Goal: Check status: Check status

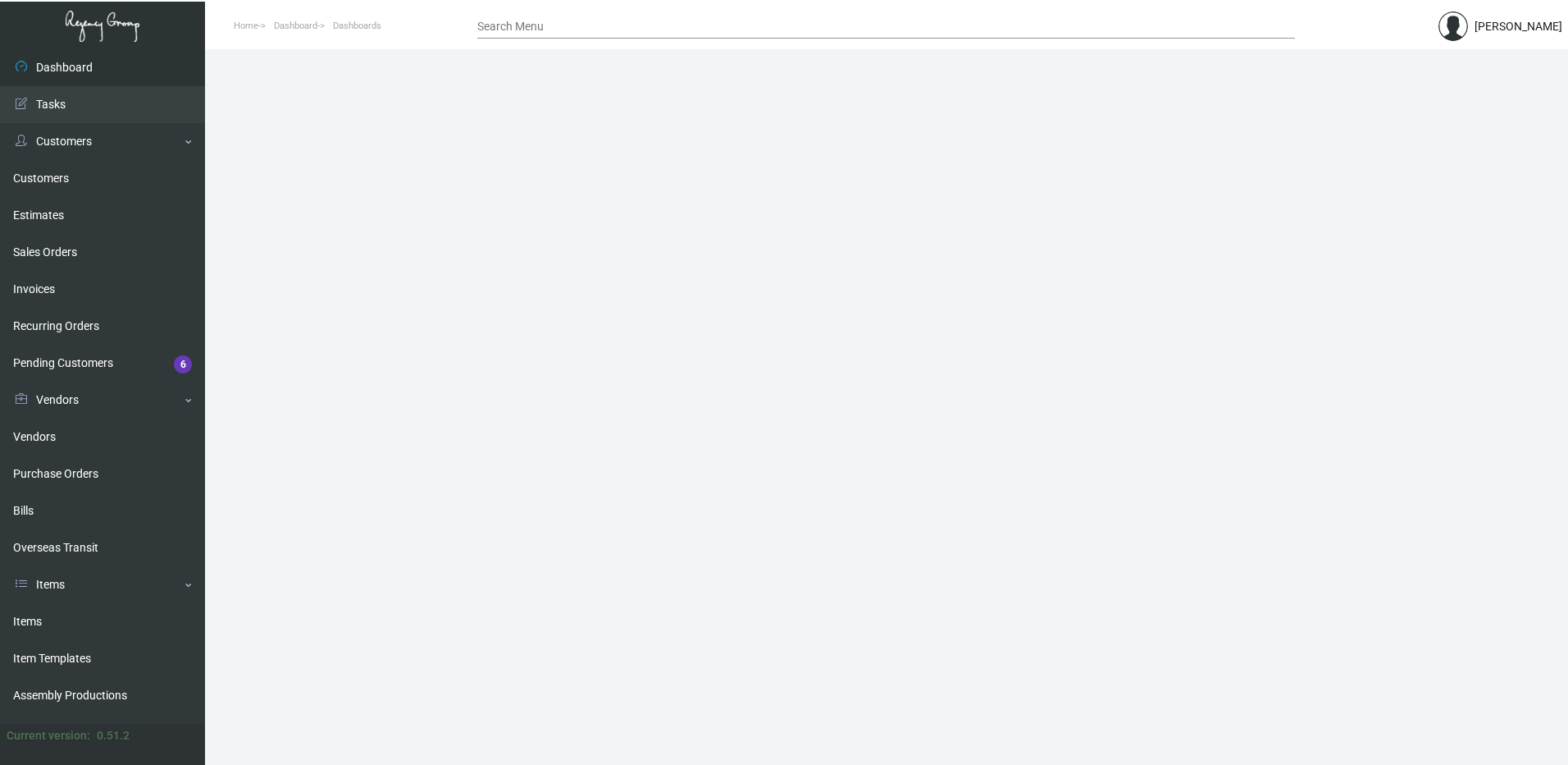
click at [515, 29] on input "Search Menu" at bounding box center [885, 26] width 818 height 13
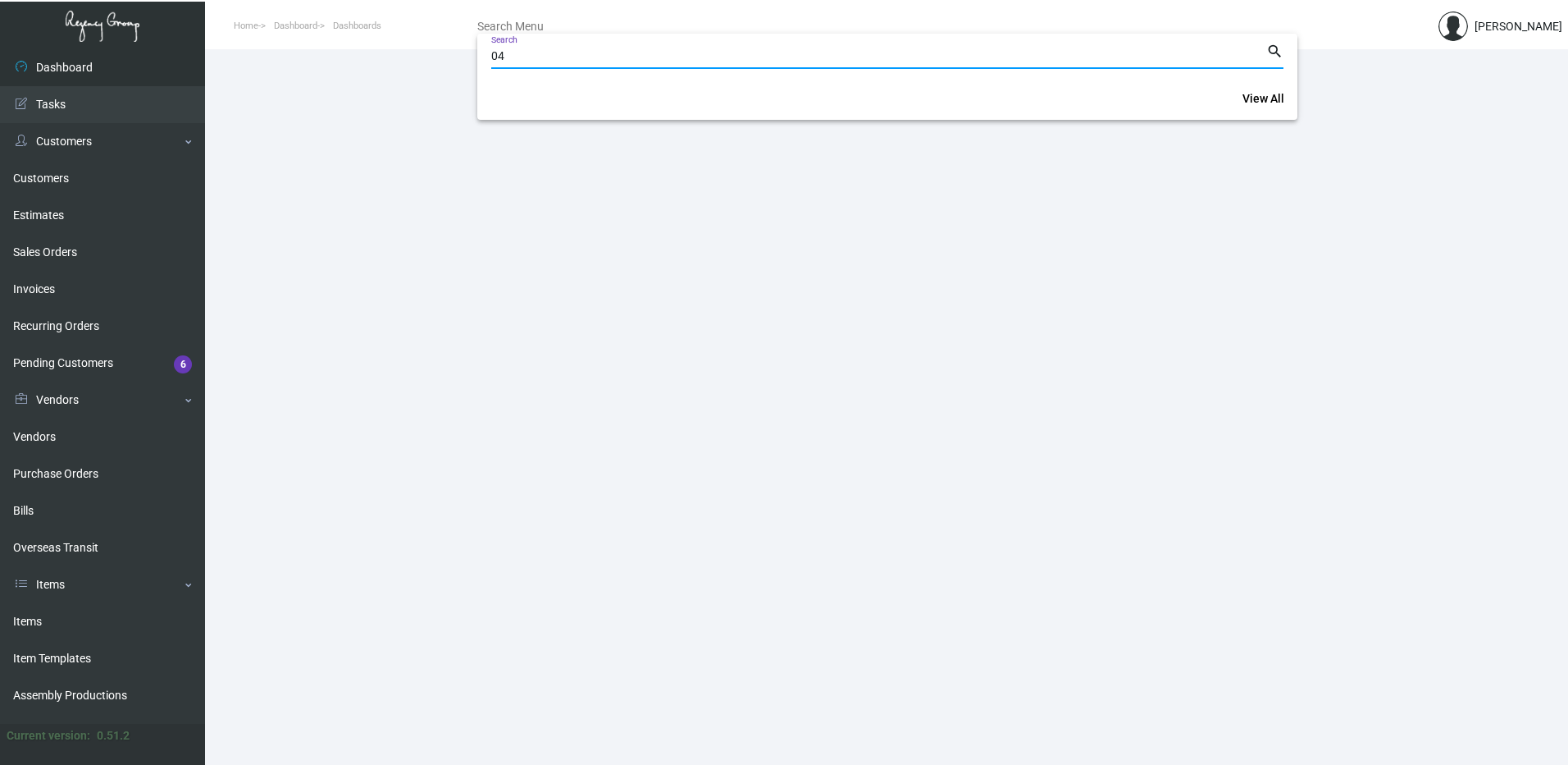
type input "0"
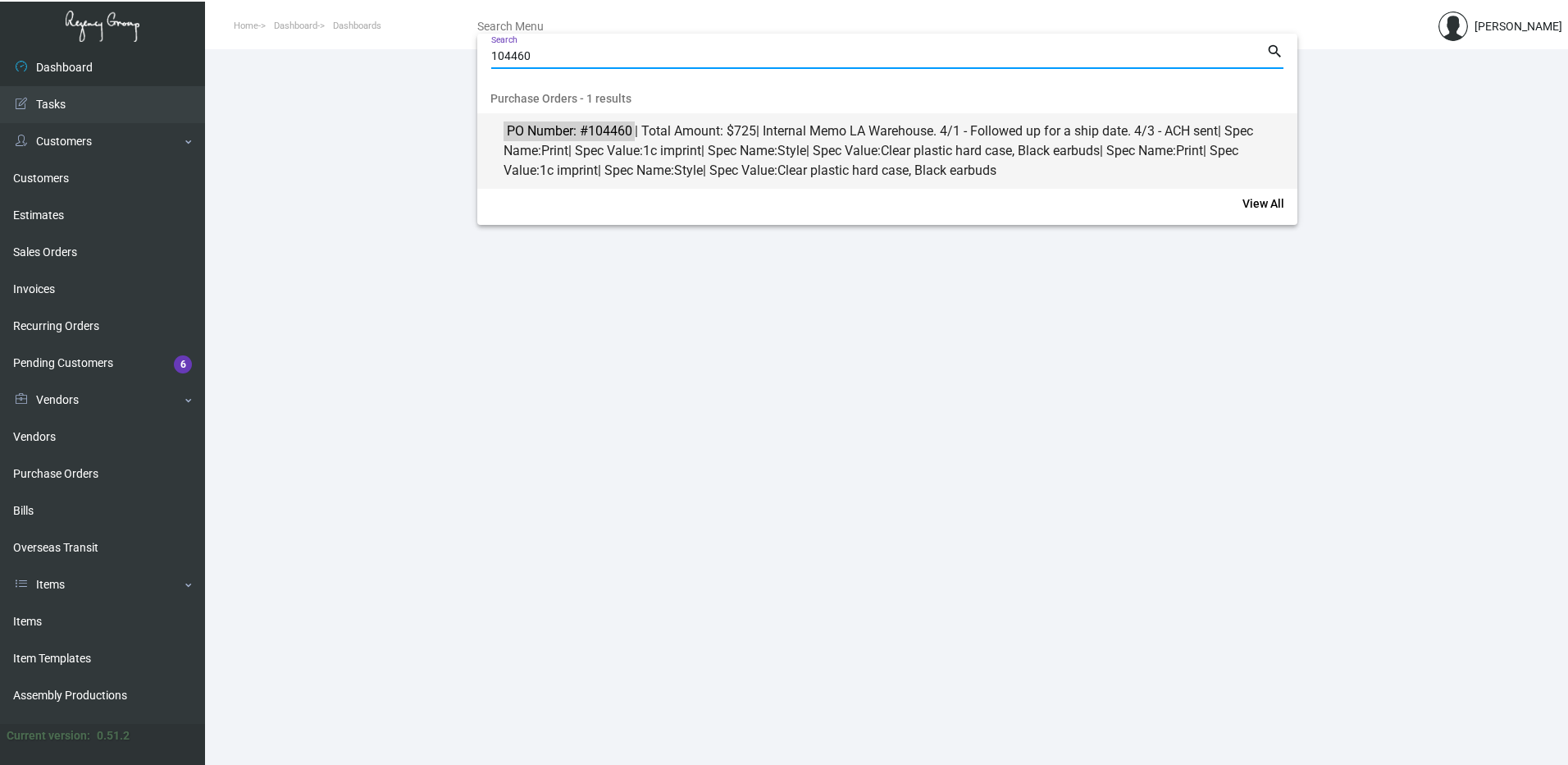
type input "104460"
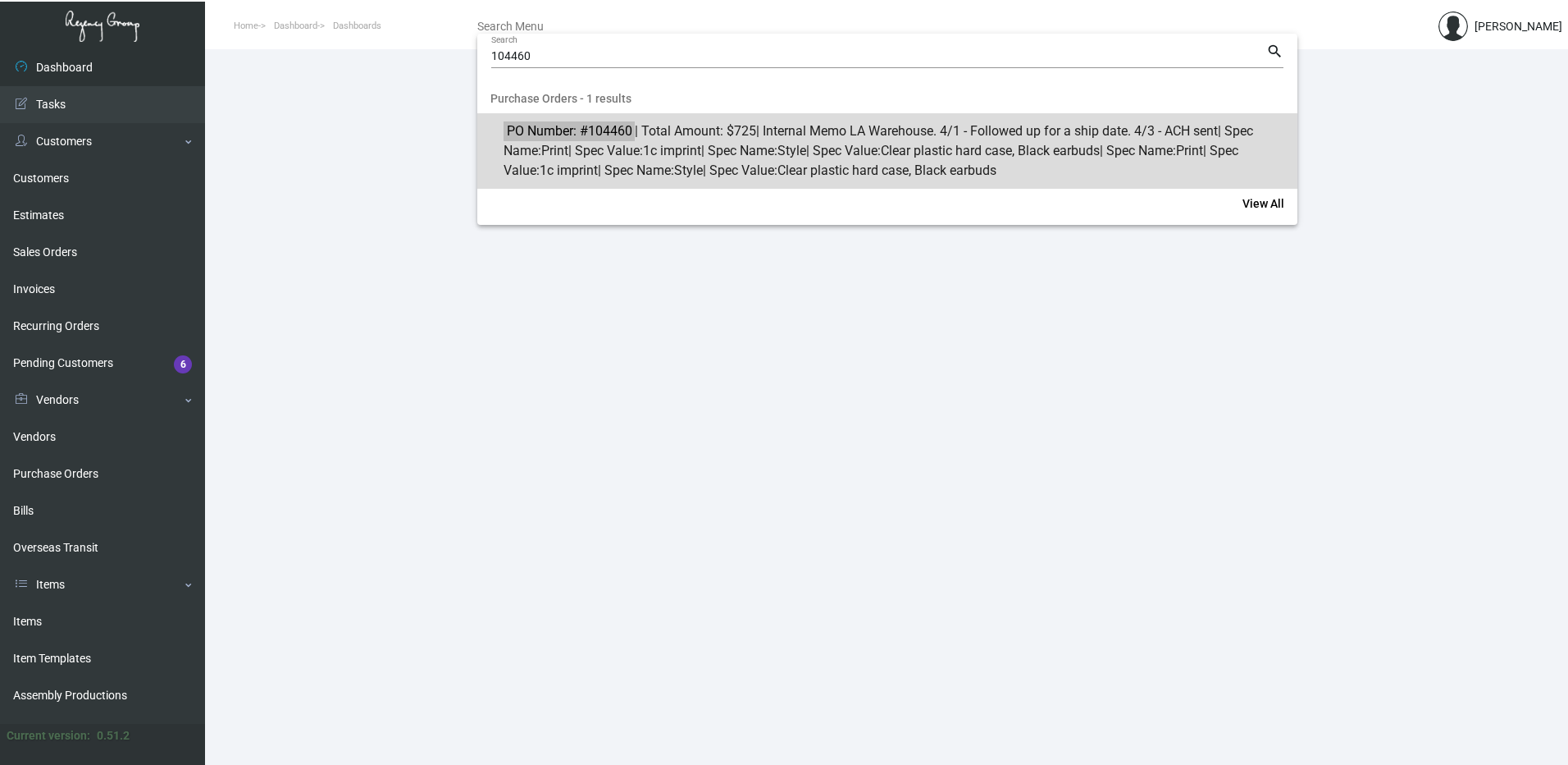
click at [646, 142] on span "PO Number: #104460 | Total Amount: $725 | Internal Memo LA Warehouse. 4/1 - Fol…" at bounding box center [896, 151] width 786 height 59
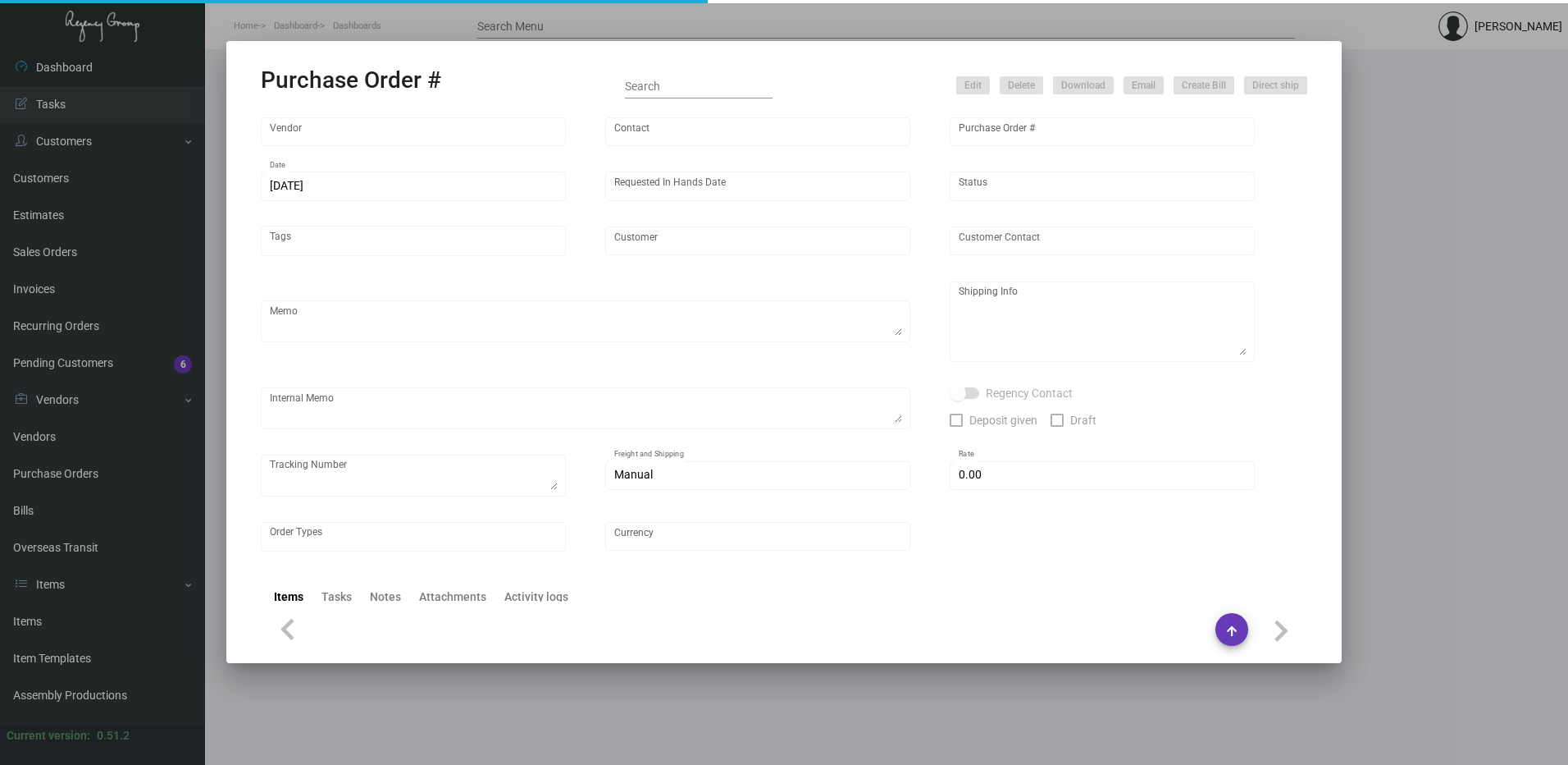
type input "Sunrise Promos Inc."
type input "[PERSON_NAME] MISSING INFO"
type input "104460"
type input "[DATE]"
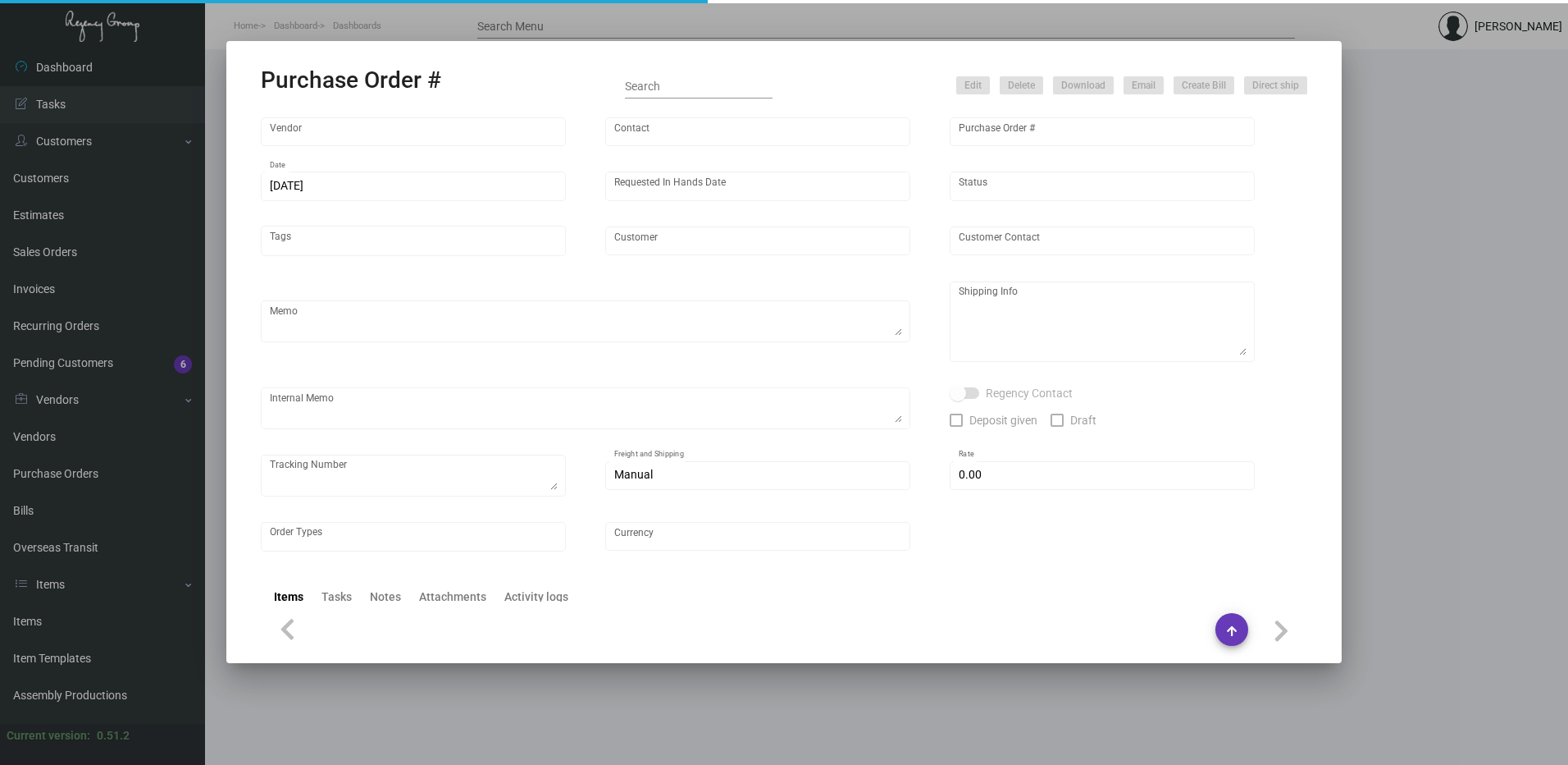
type input "Proper Hospitality"
type textarea "Reorder - Purchase Order #89623 / Ship via Air."
type textarea "Regency Group LA [STREET_ADDRESS]"
type textarea "LA Warehouse. 4/1 - Followed up for a ship date. 4/3 - ACH sent"
checkbox input "true"
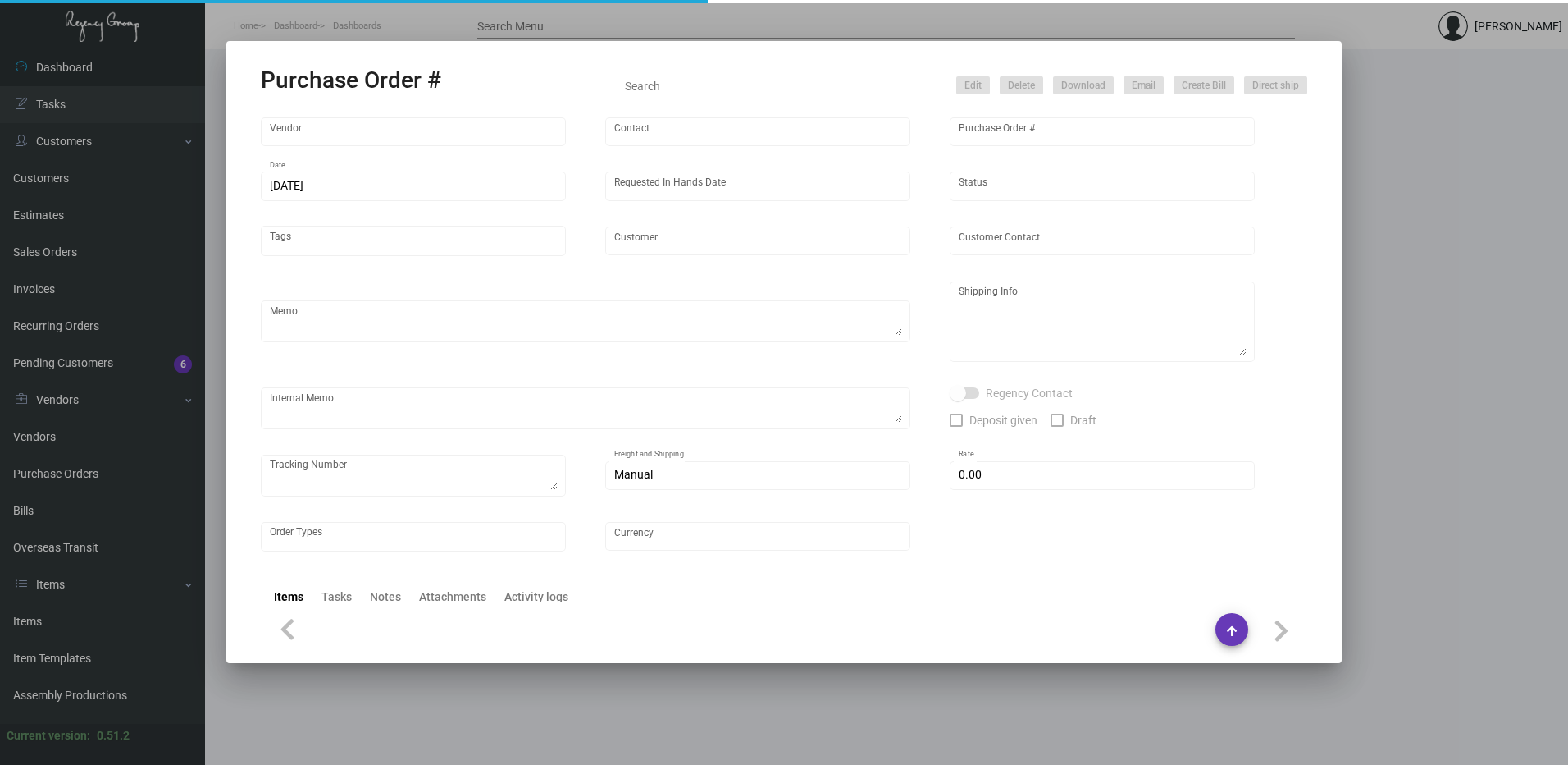
checkbox input "true"
type input "$ 0.00"
type input "United States Dollar $"
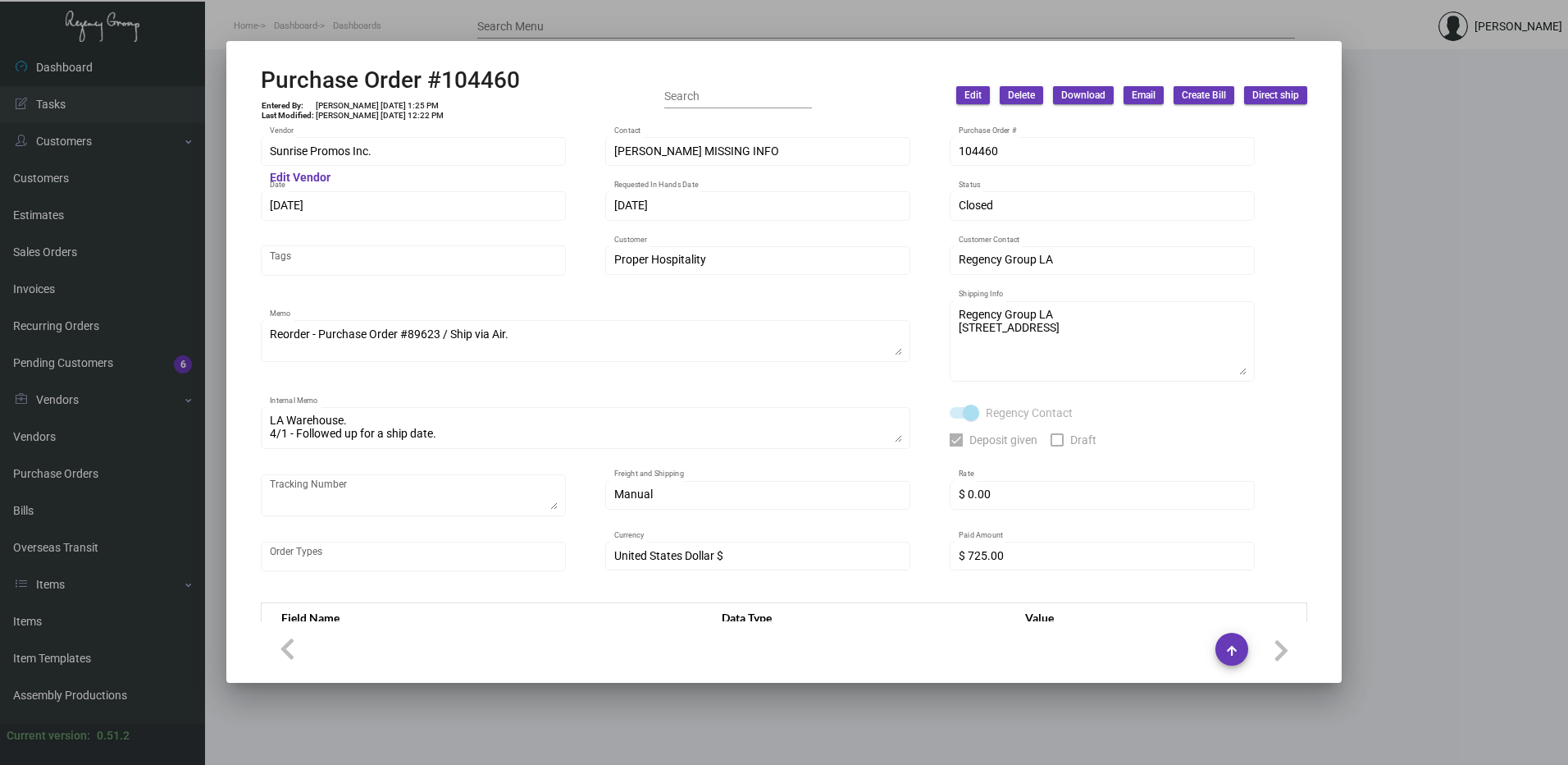
drag, startPoint x: 1109, startPoint y: 6, endPoint x: 1019, endPoint y: 8, distance: 90.0
click at [1109, 6] on div at bounding box center [784, 382] width 1568 height 765
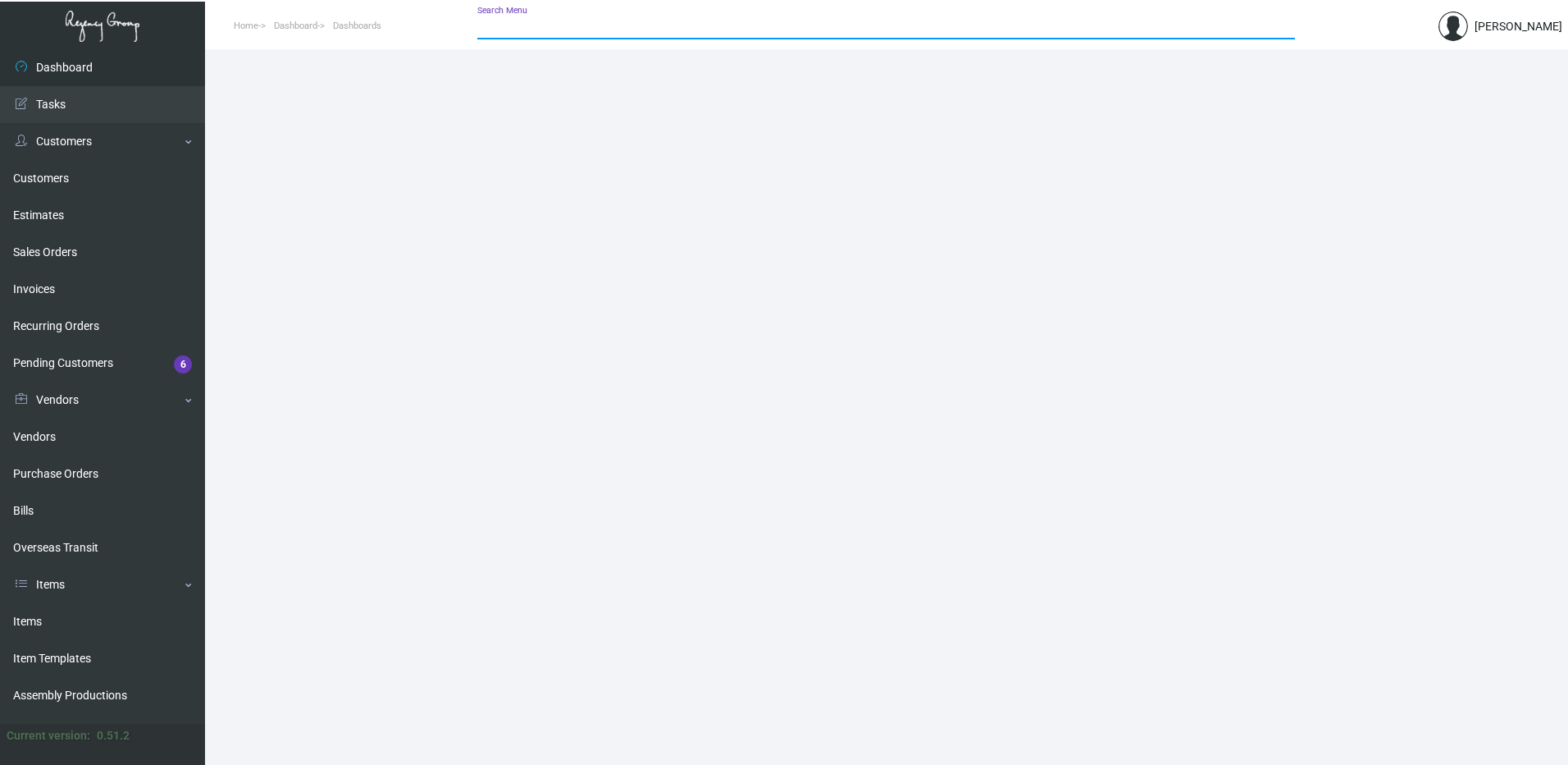
click at [803, 21] on input "Search Menu" at bounding box center [885, 26] width 818 height 13
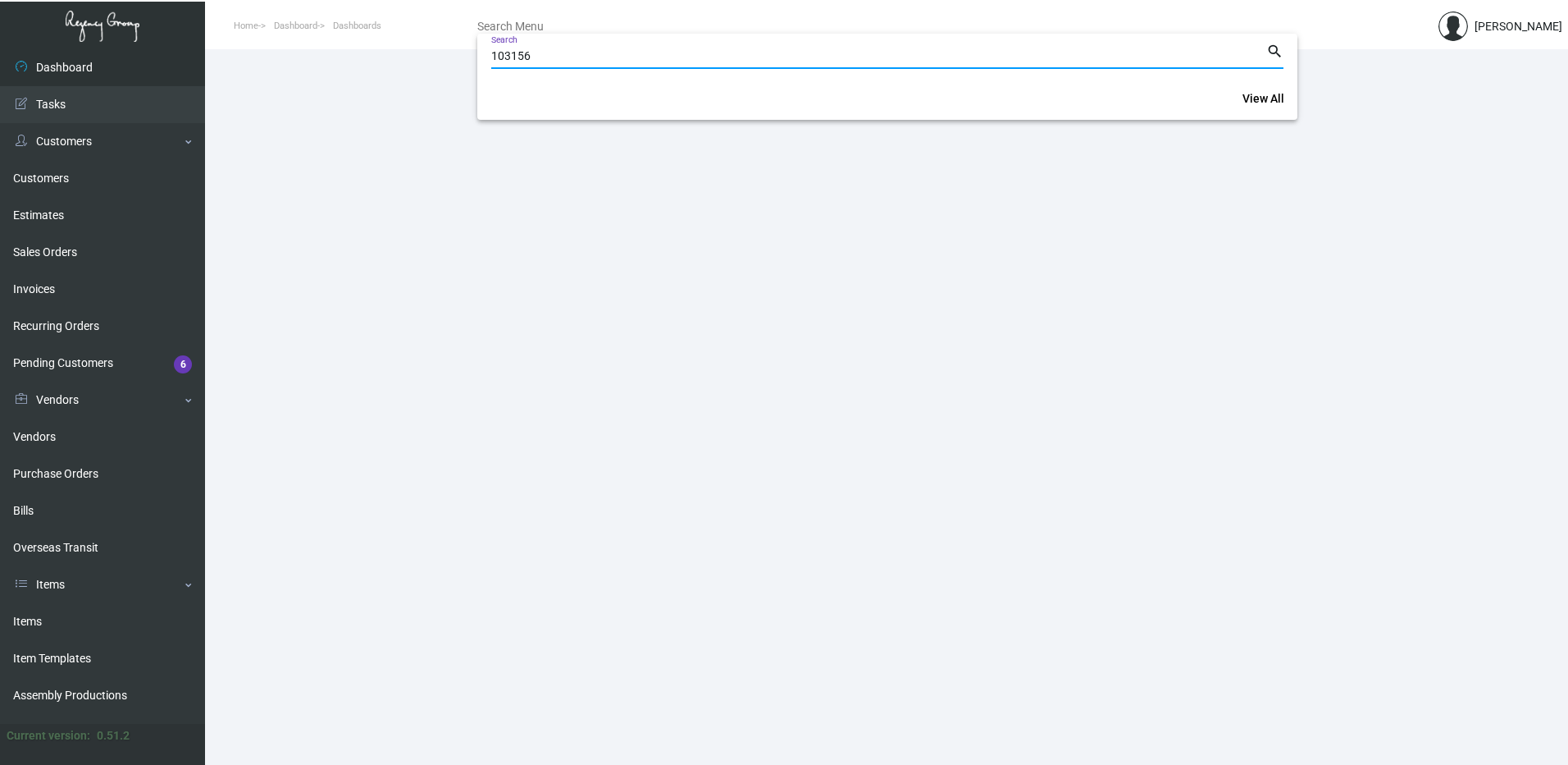
type input "103156"
click at [1275, 50] on mat-icon "search" at bounding box center [1275, 51] width 18 height 19
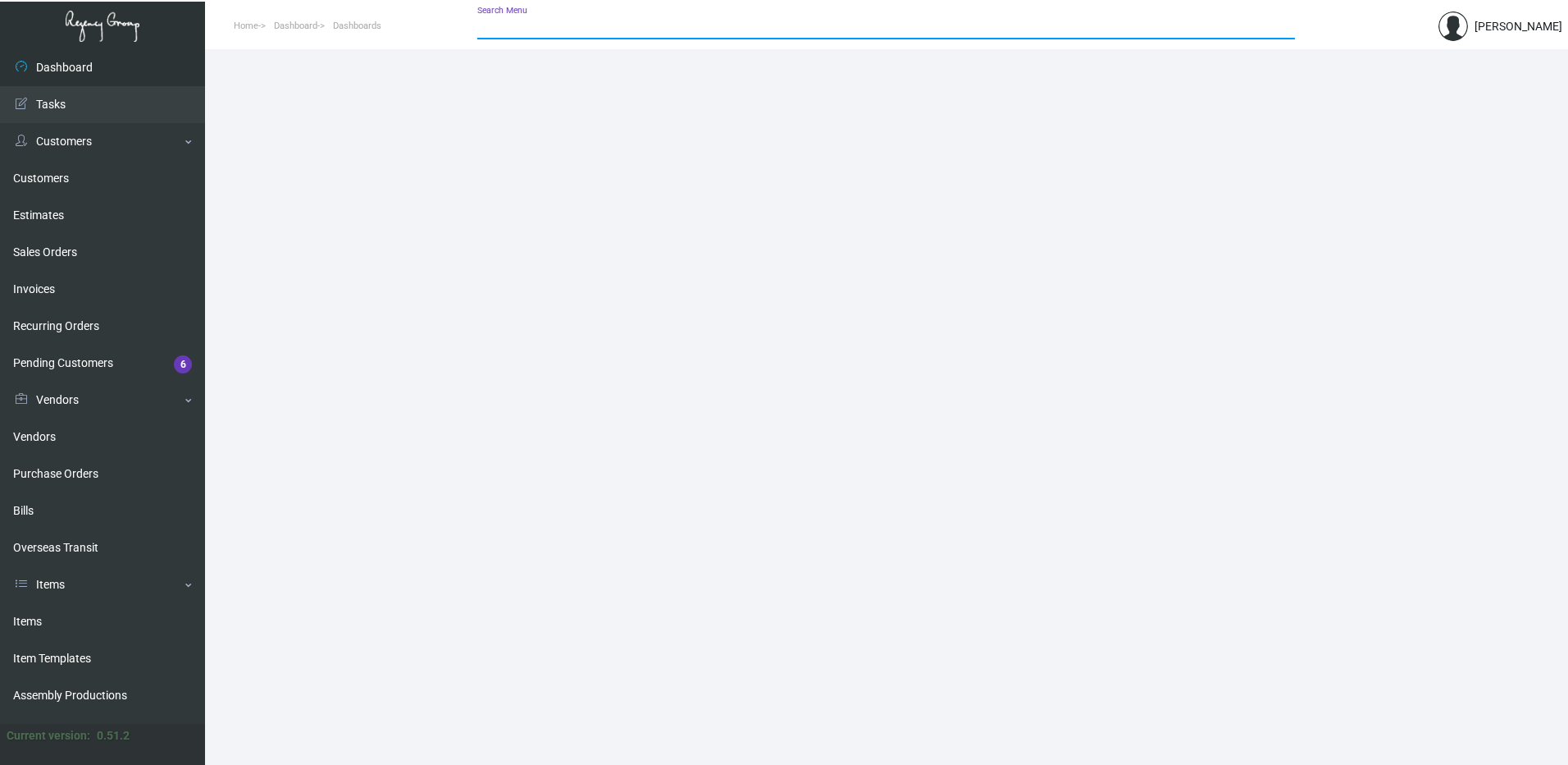
click at [1193, 29] on input "Search Menu" at bounding box center [885, 26] width 818 height 13
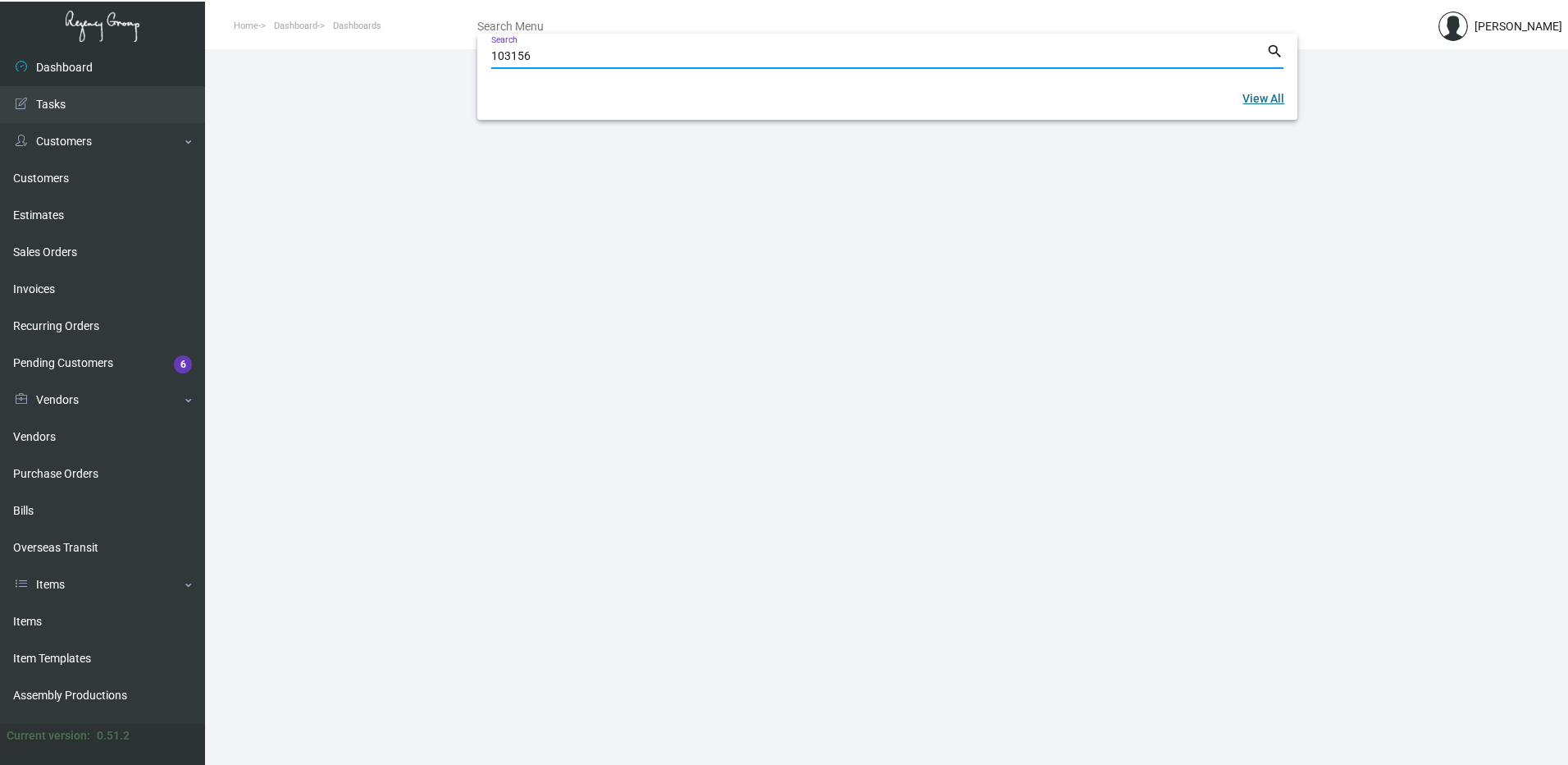
type input "103156"
click at [1263, 109] on link "View All" at bounding box center [1263, 98] width 68 height 29
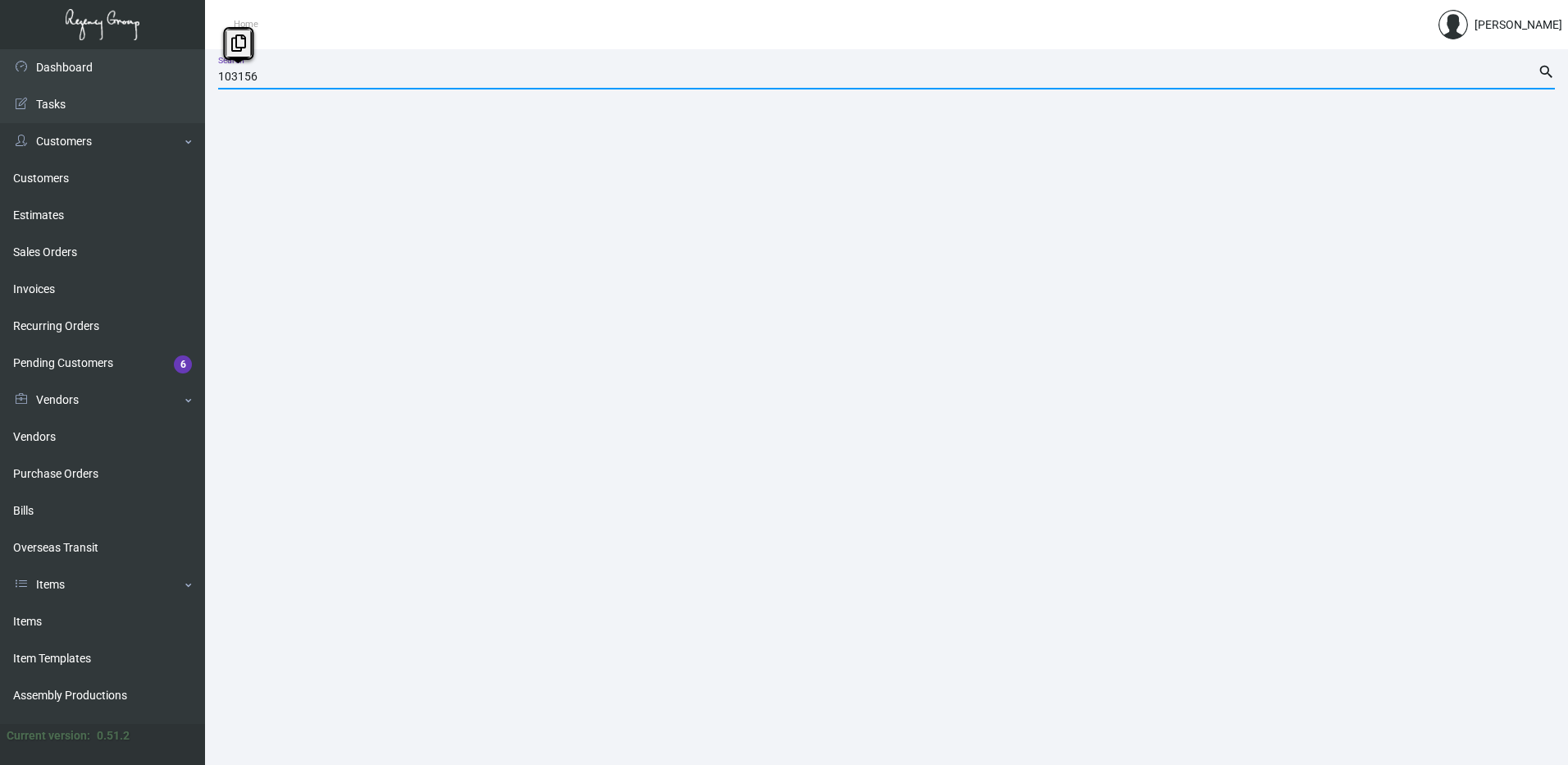
drag, startPoint x: 362, startPoint y: 73, endPoint x: 200, endPoint y: 57, distance: 162.8
click at [200, 57] on div "Dashboard Dashboard Tasks Customers Customers Estimates Sales Orders Invoices R…" at bounding box center [784, 407] width 1568 height 716
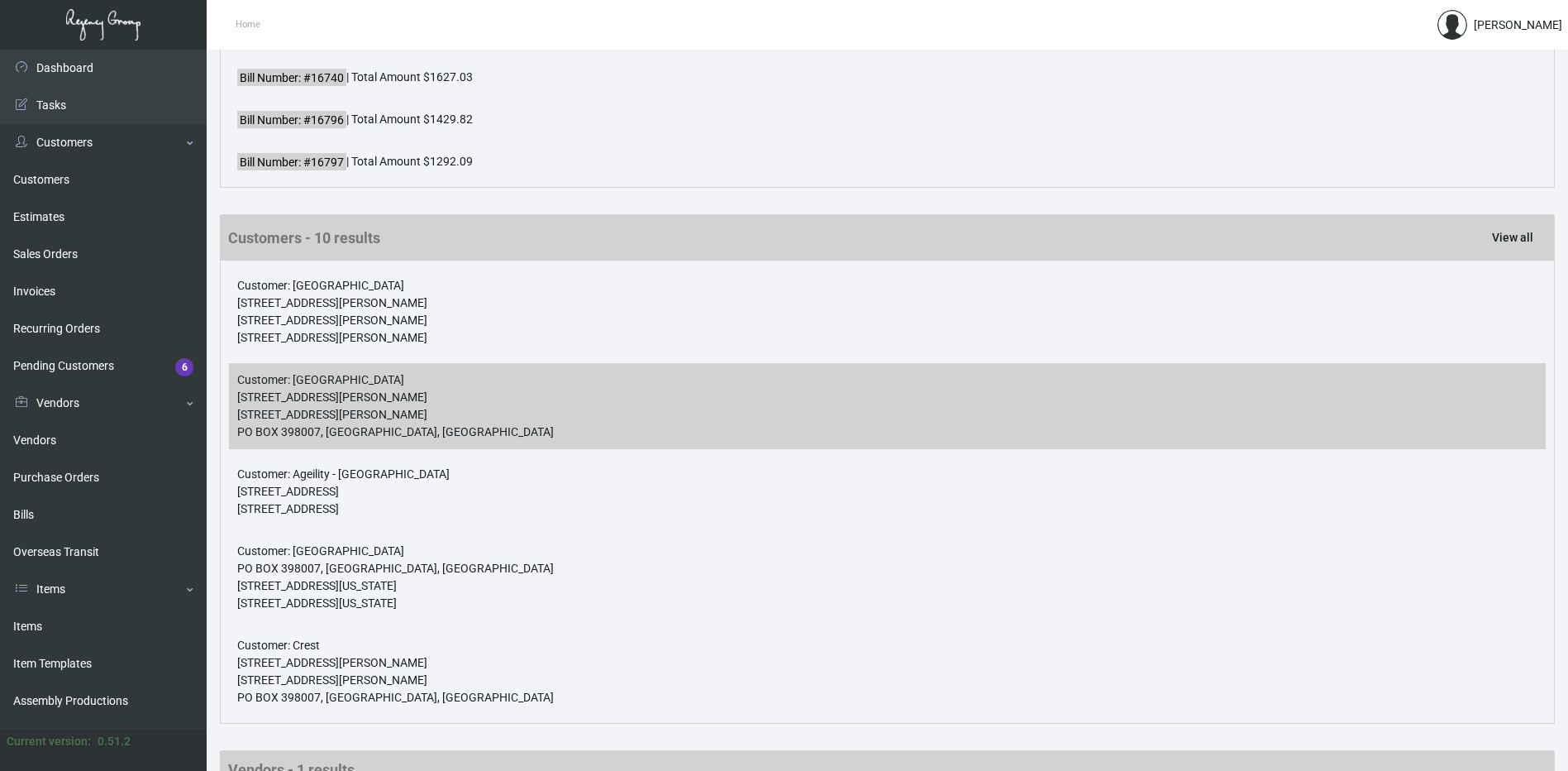
scroll to position [2206, 0]
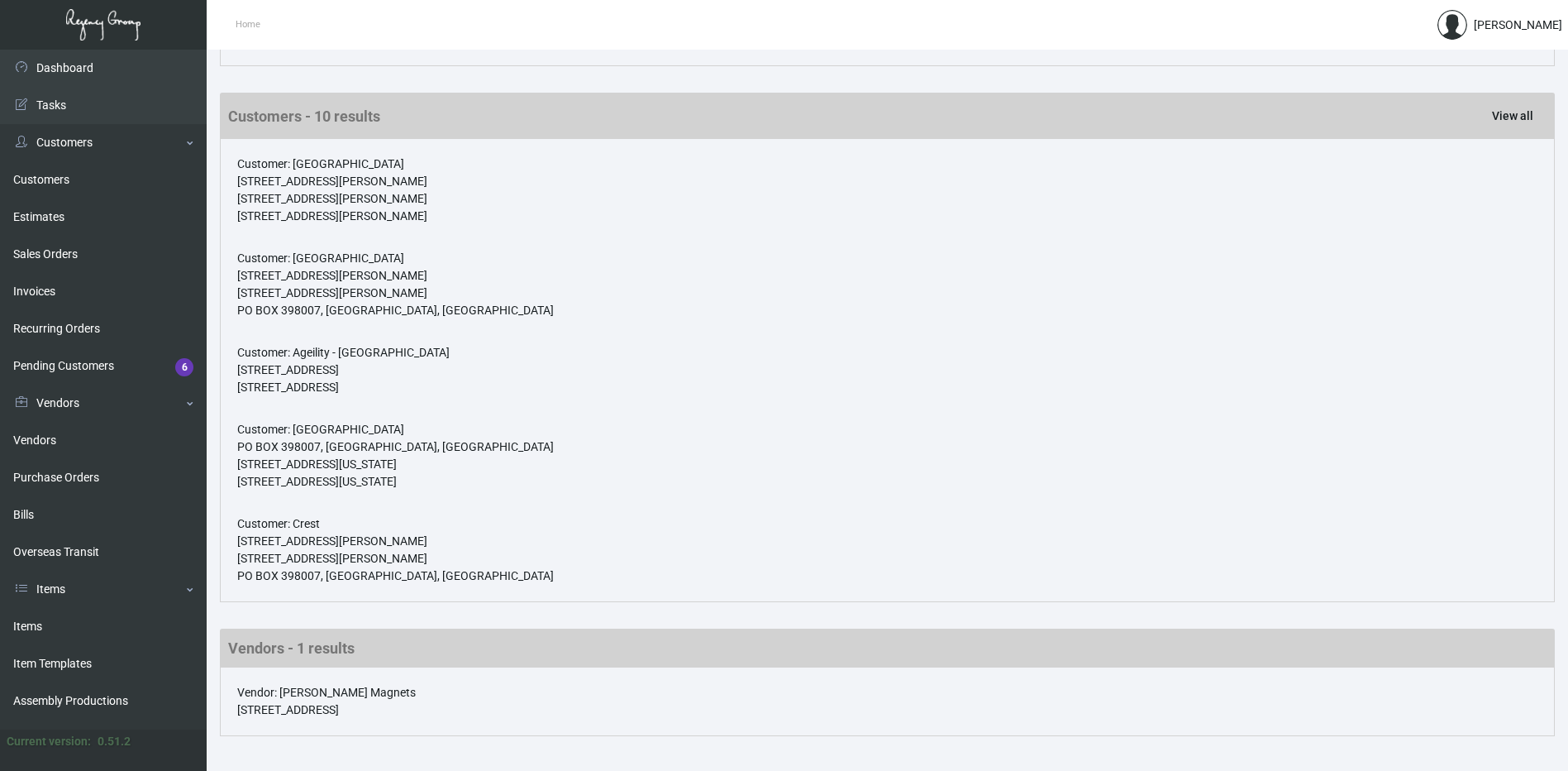
type input "167"
